Goal: Task Accomplishment & Management: Manage account settings

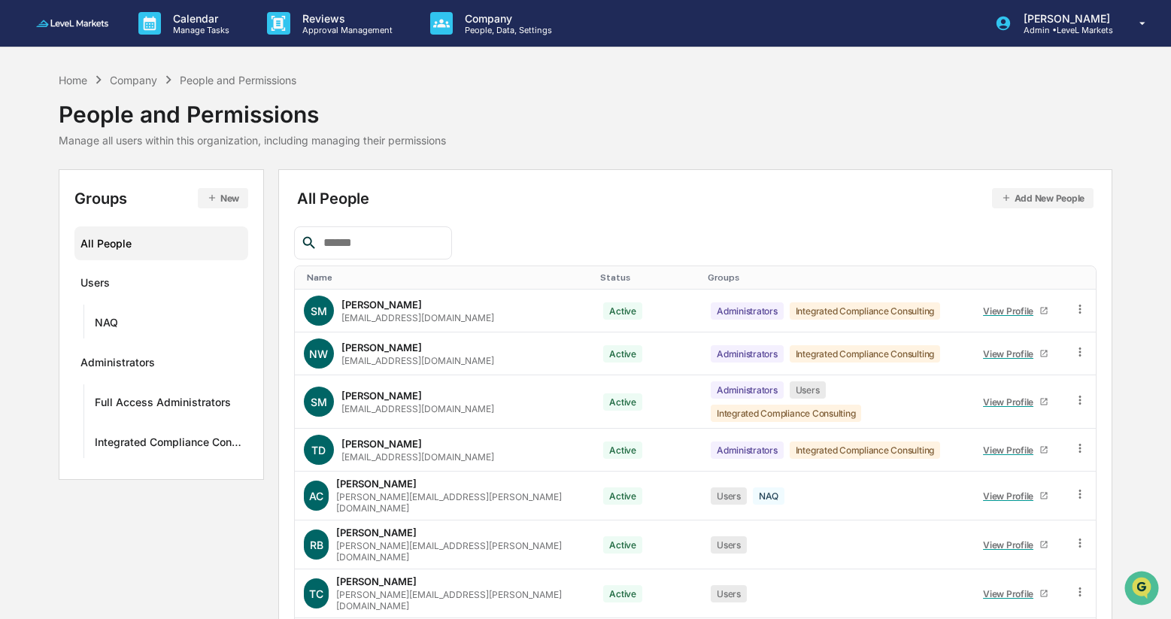
click at [78, 20] on img at bounding box center [72, 23] width 72 height 7
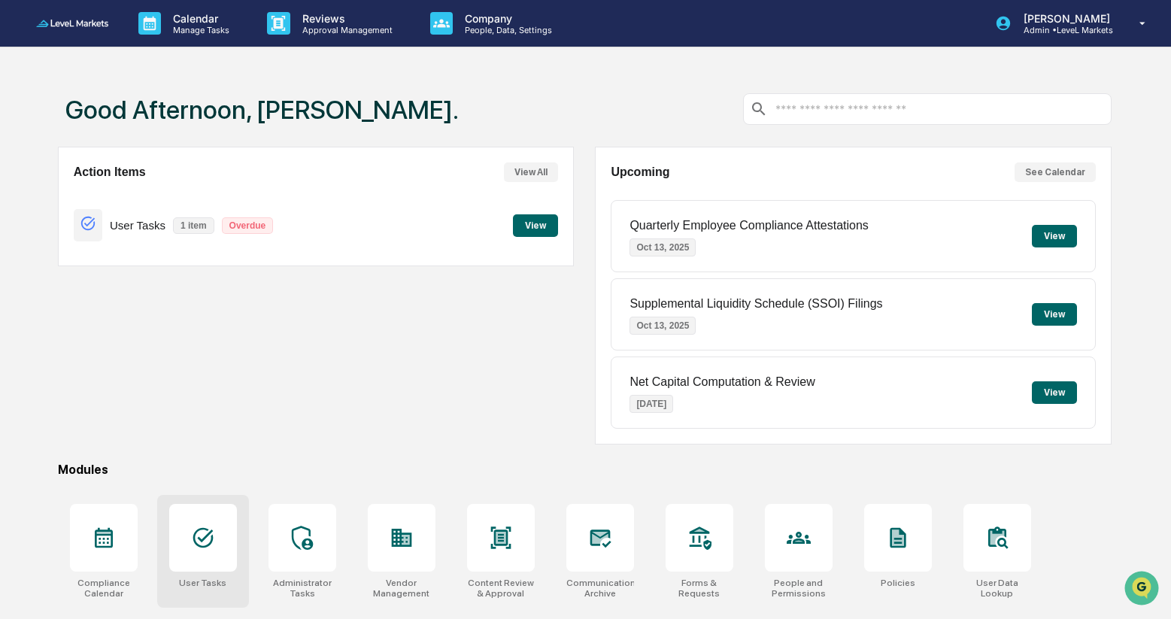
click at [198, 538] on icon at bounding box center [203, 538] width 20 height 20
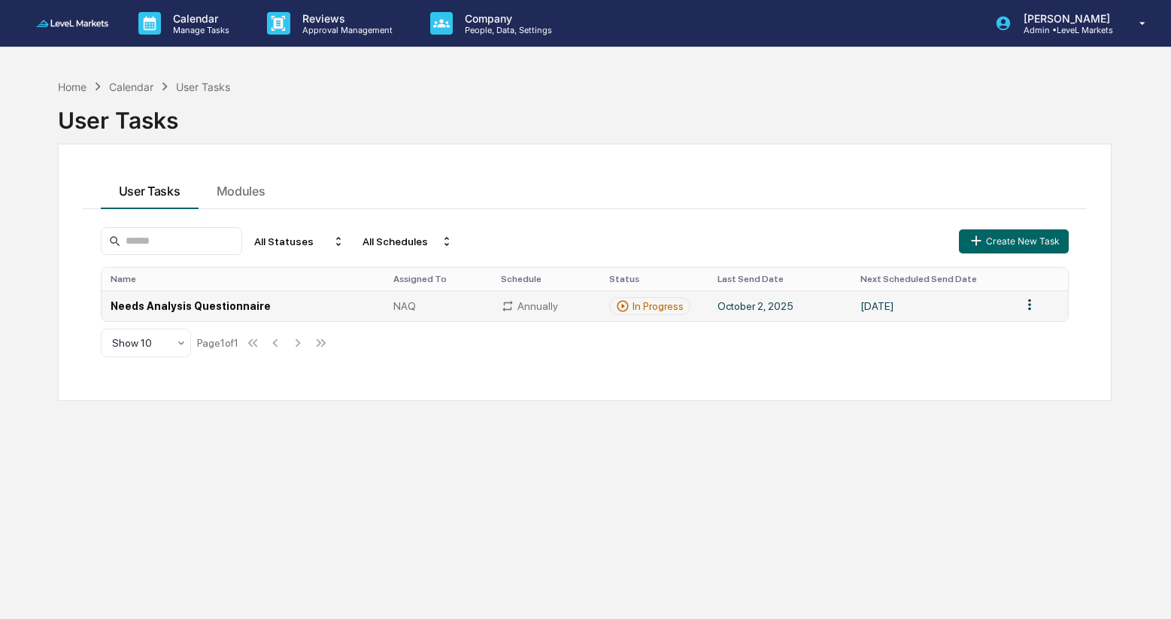
click at [240, 306] on td "Needs Analysis Questionnaire" at bounding box center [243, 305] width 283 height 31
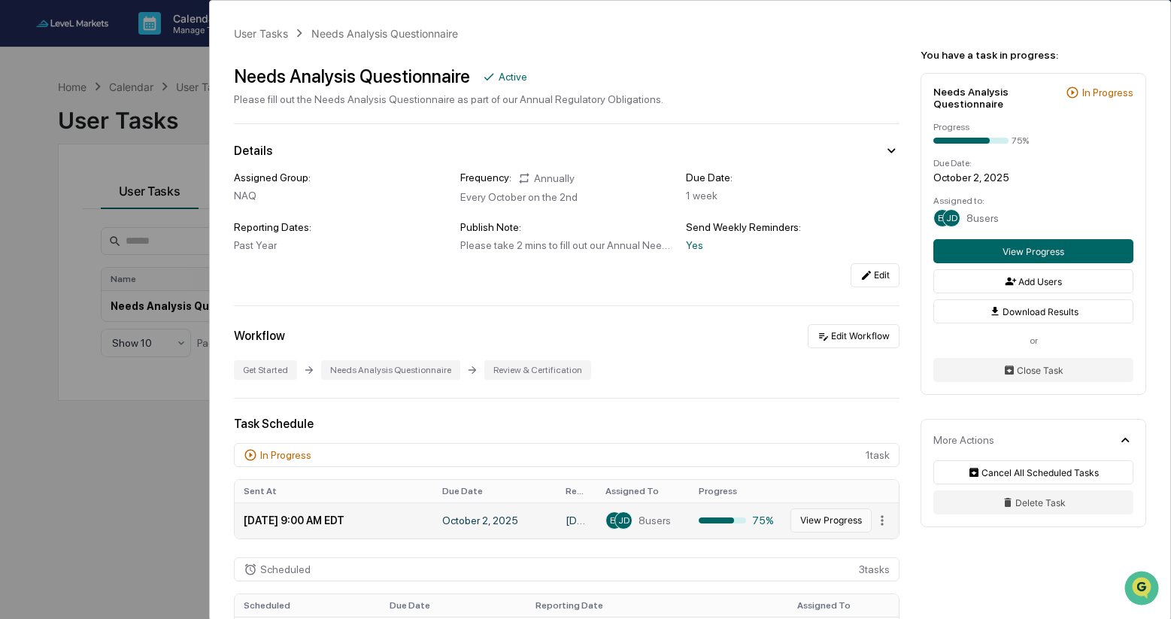
click at [839, 529] on button "View Progress" at bounding box center [830, 520] width 81 height 24
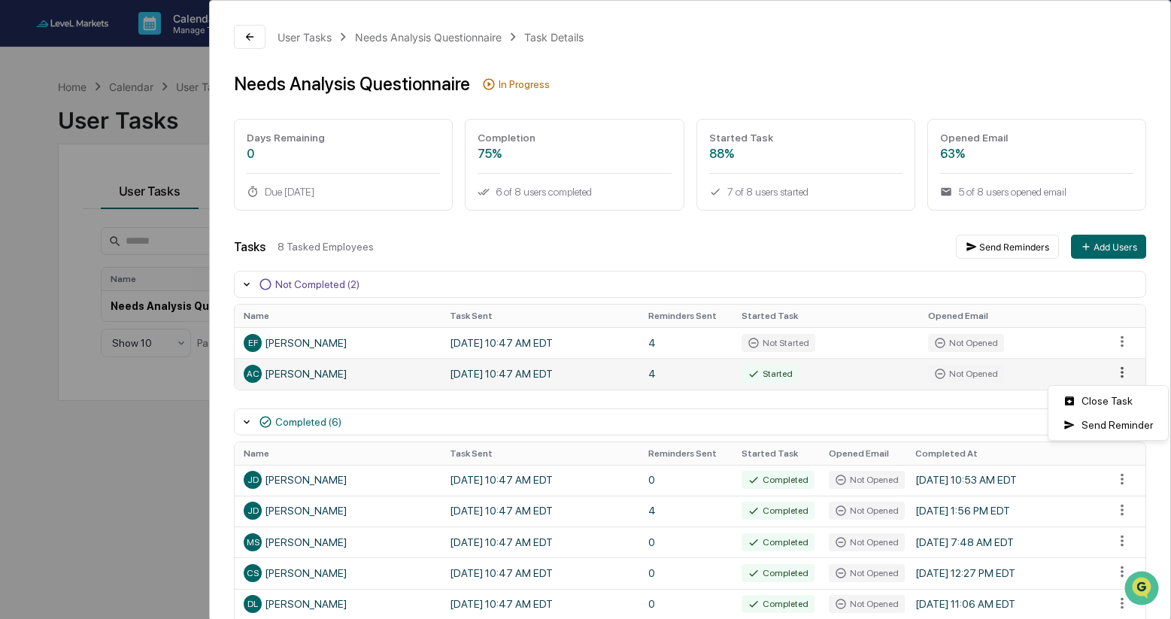
click at [1126, 374] on html "Calendar Manage Tasks Reviews Approval Management Company People, Data, Setting…" at bounding box center [585, 309] width 1171 height 619
click at [1117, 423] on div "Send Reminder" at bounding box center [1108, 425] width 114 height 24
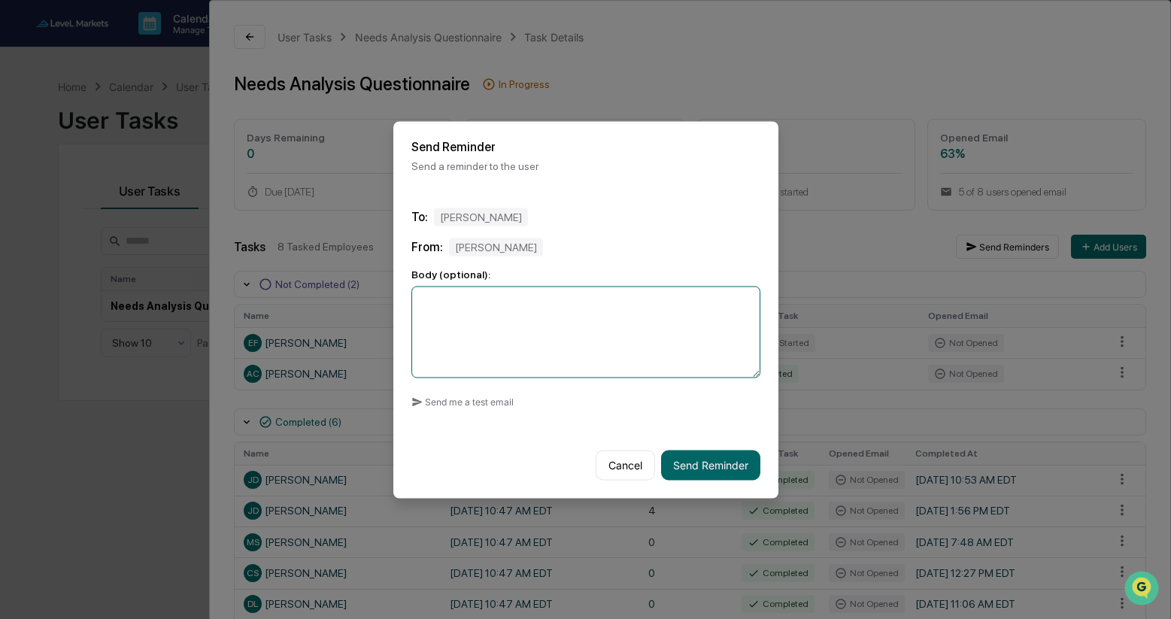
click at [552, 308] on textarea at bounding box center [585, 332] width 349 height 92
type textarea "*"
click at [714, 469] on button "Send Reminder" at bounding box center [710, 465] width 99 height 30
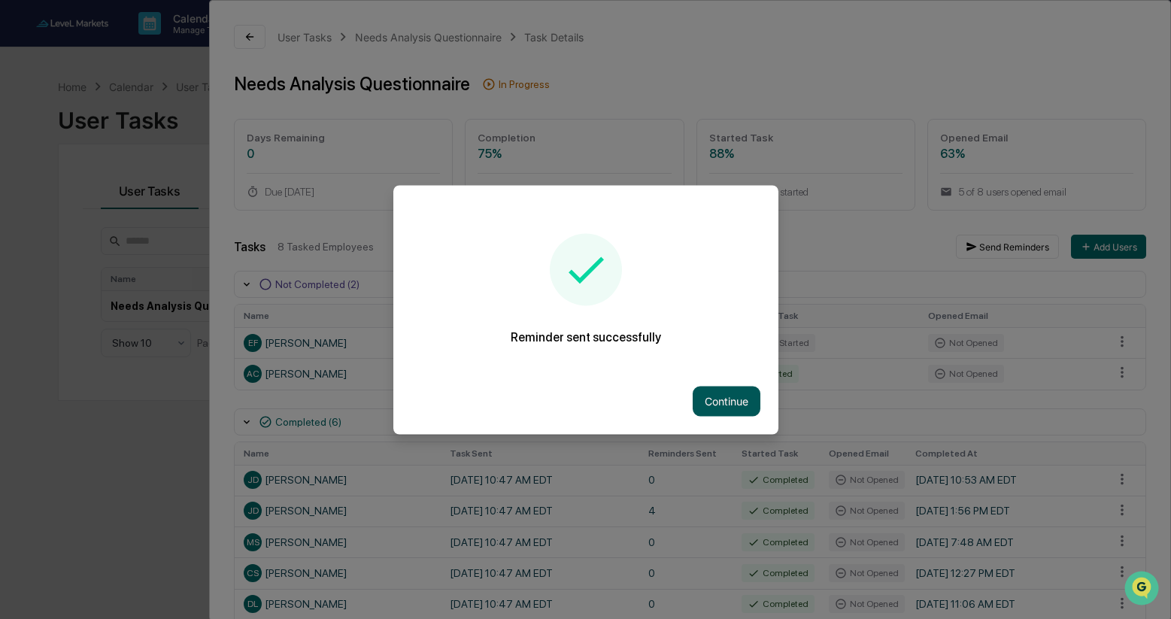
click at [730, 397] on button "Continue" at bounding box center [727, 401] width 68 height 30
